Goal: Information Seeking & Learning: Learn about a topic

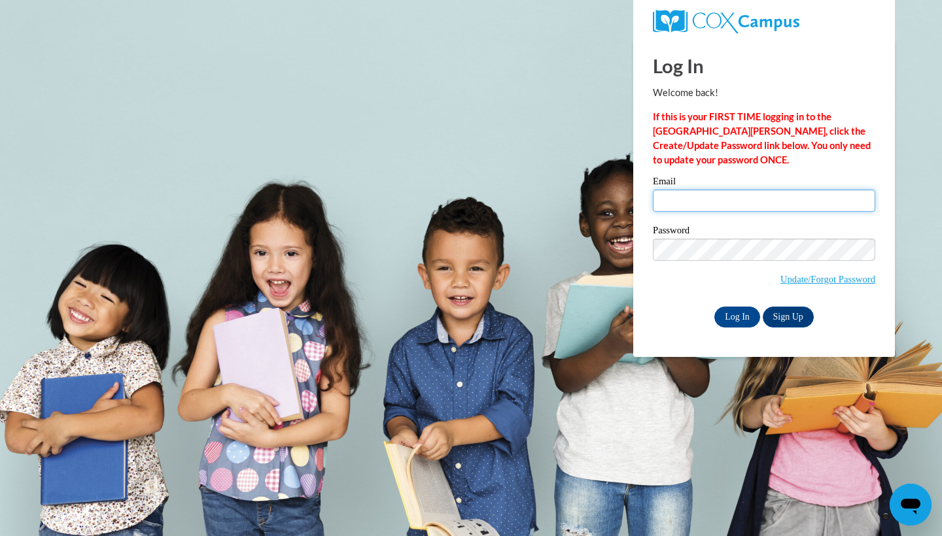
type input "vvidana@daltonstate.edu"
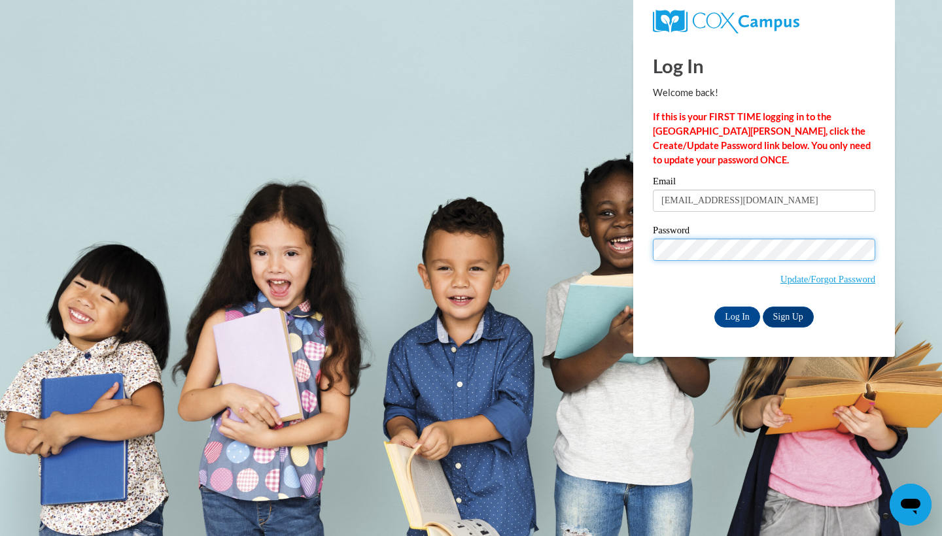
click at [736, 315] on input "Log In" at bounding box center [737, 317] width 46 height 21
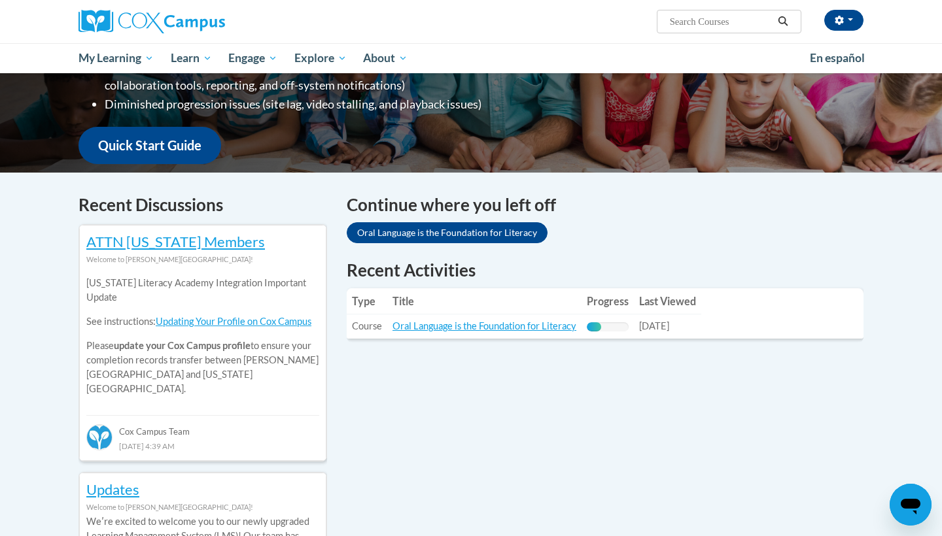
scroll to position [288, 0]
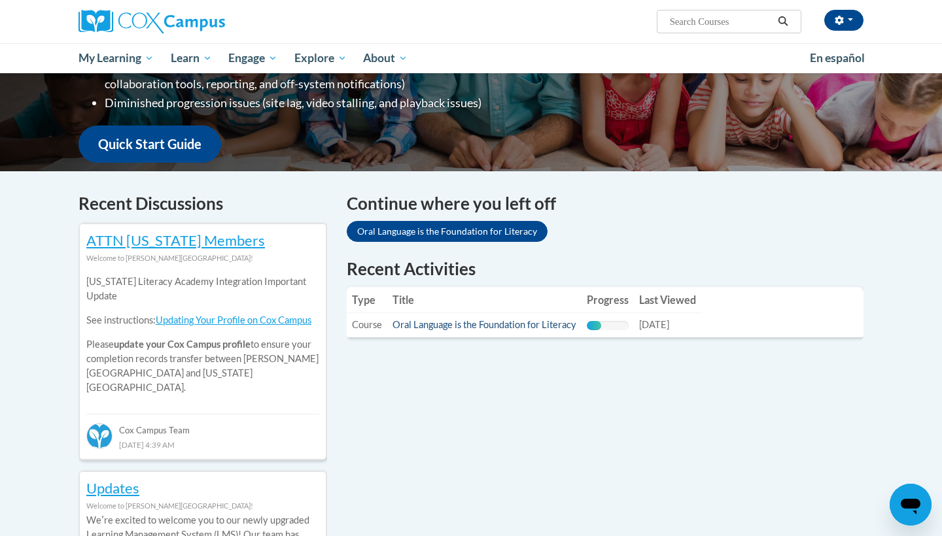
click at [549, 323] on link "Oral Language is the Foundation for Literacy" at bounding box center [484, 324] width 184 height 11
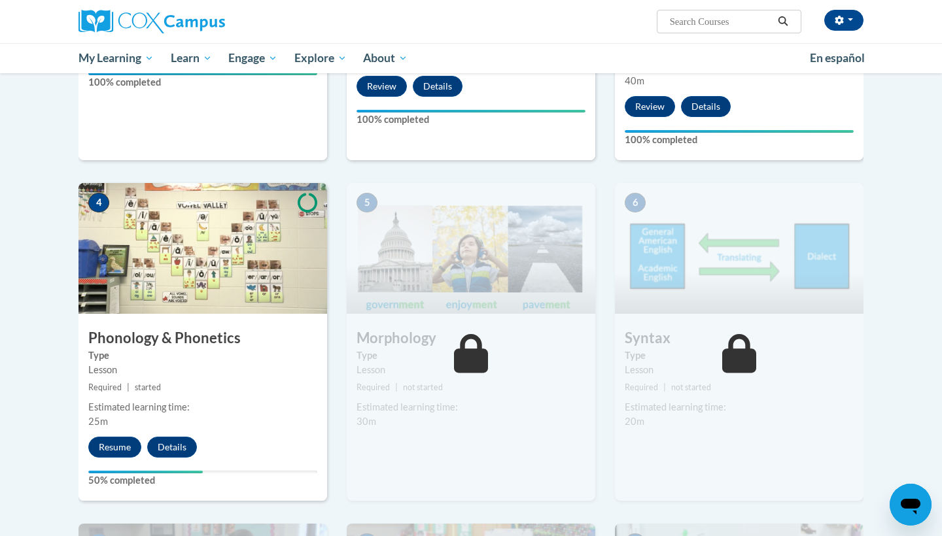
scroll to position [547, 0]
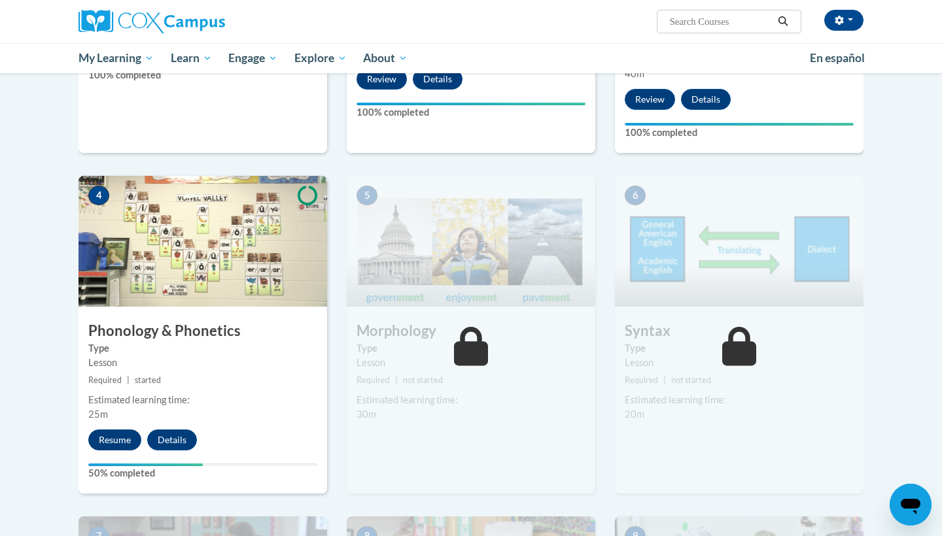
click at [114, 441] on button "Resume" at bounding box center [114, 440] width 53 height 21
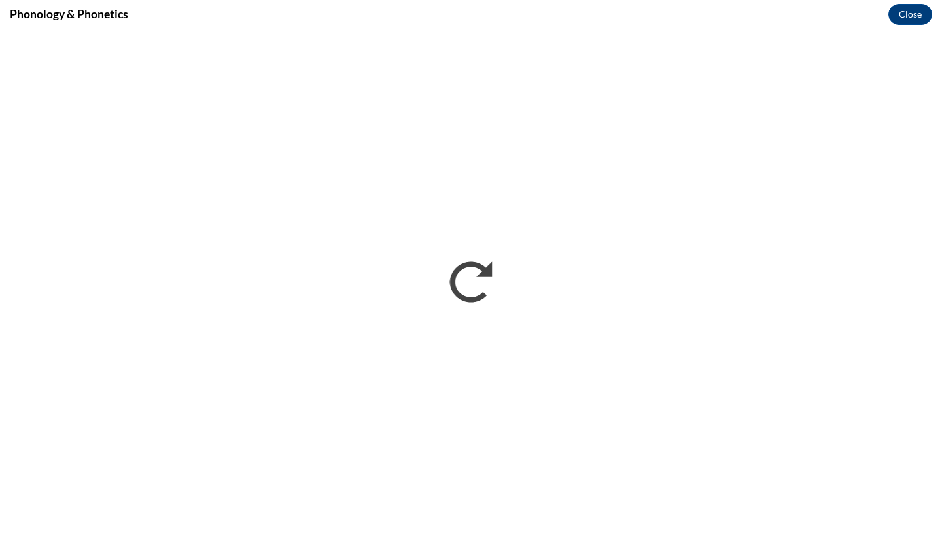
scroll to position [0, 0]
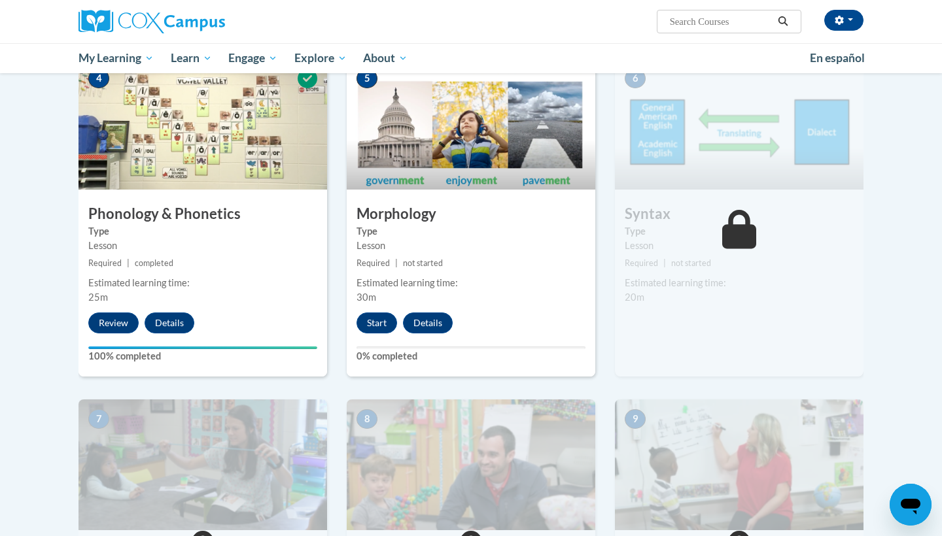
scroll to position [668, 0]
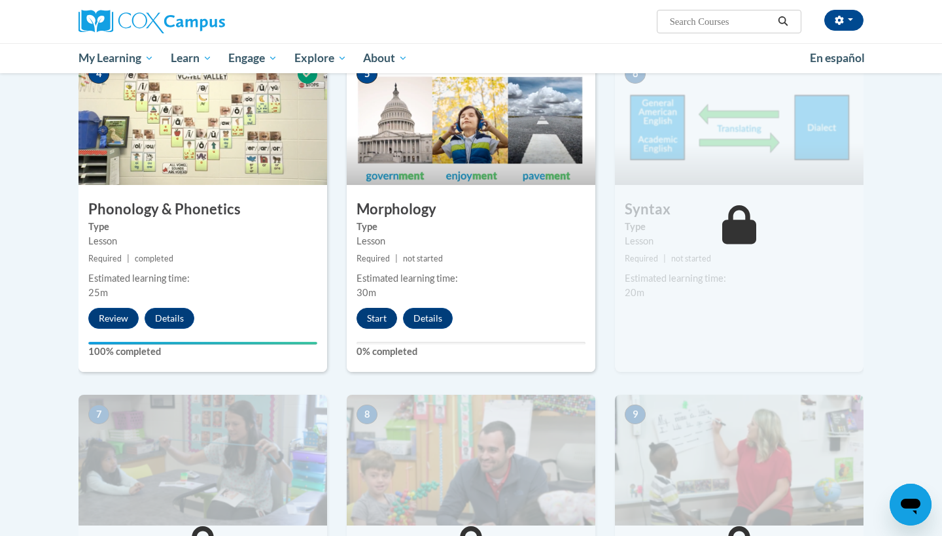
click at [367, 319] on button "Start" at bounding box center [376, 318] width 41 height 21
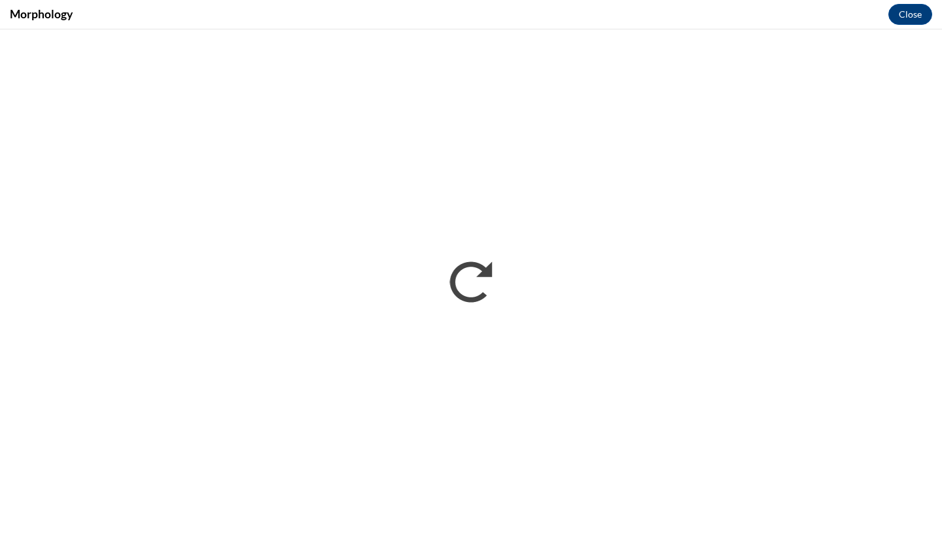
scroll to position [0, 0]
